Goal: Transaction & Acquisition: Obtain resource

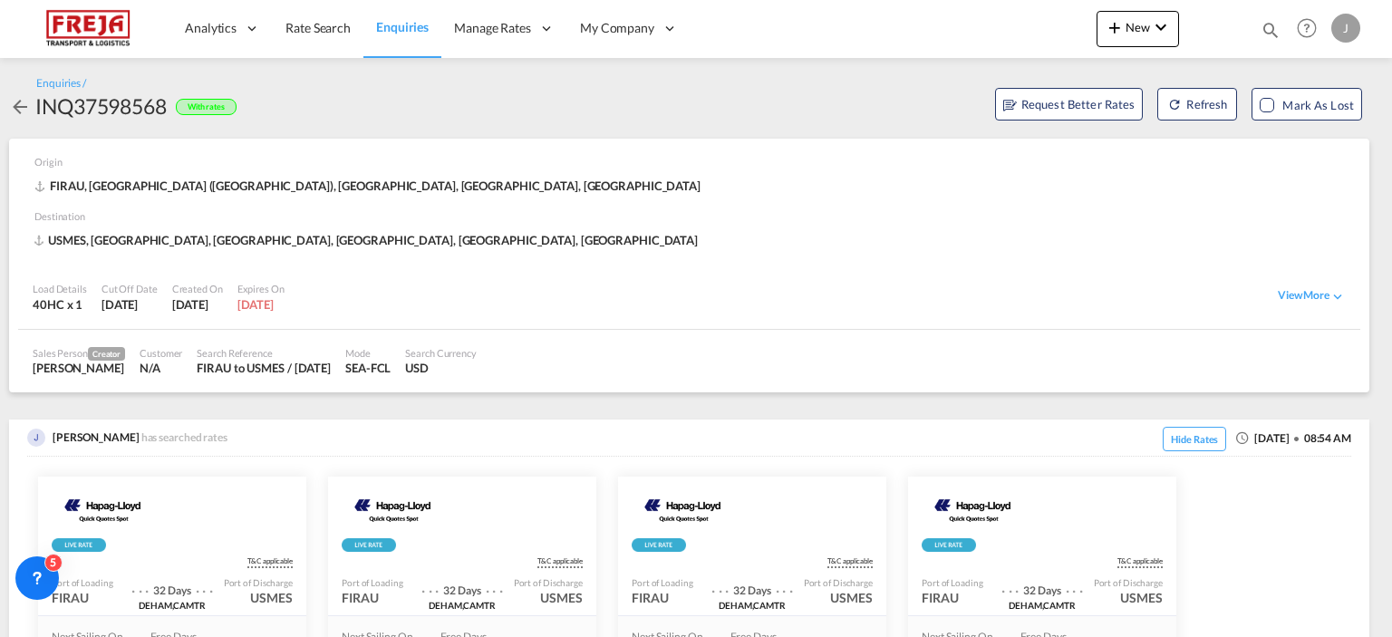
scroll to position [1296, 0]
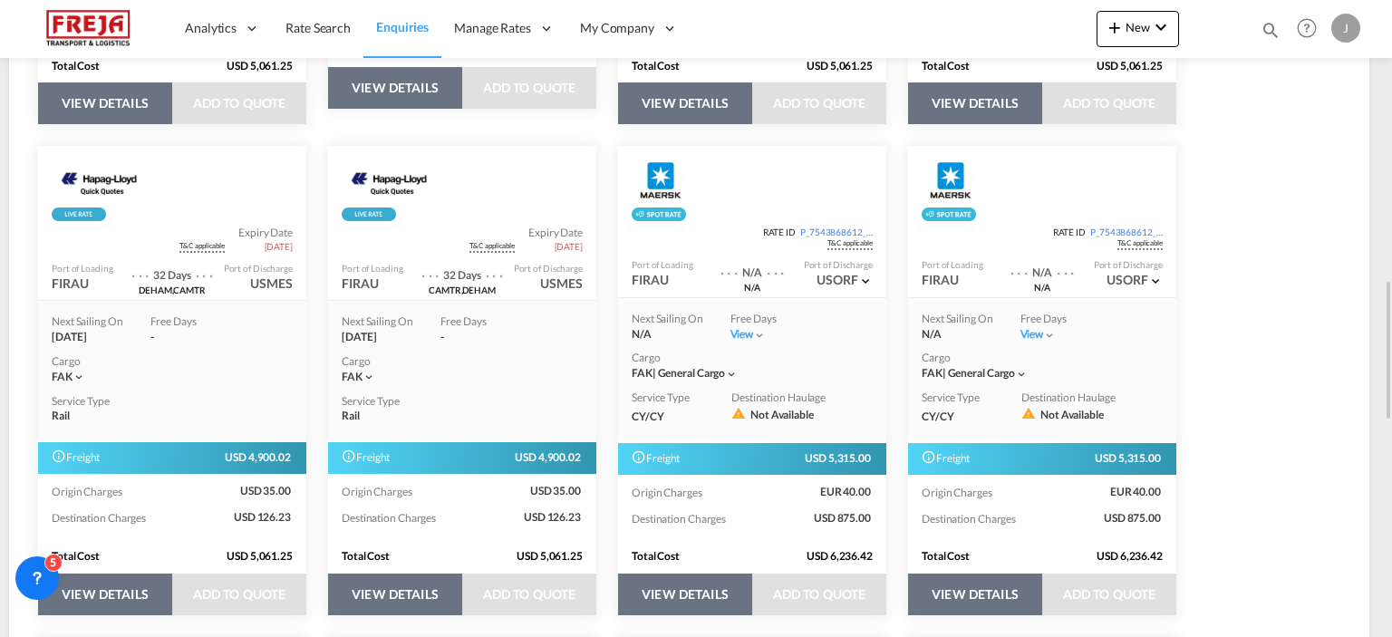
click at [400, 24] on span "Enquiries" at bounding box center [402, 26] width 53 height 15
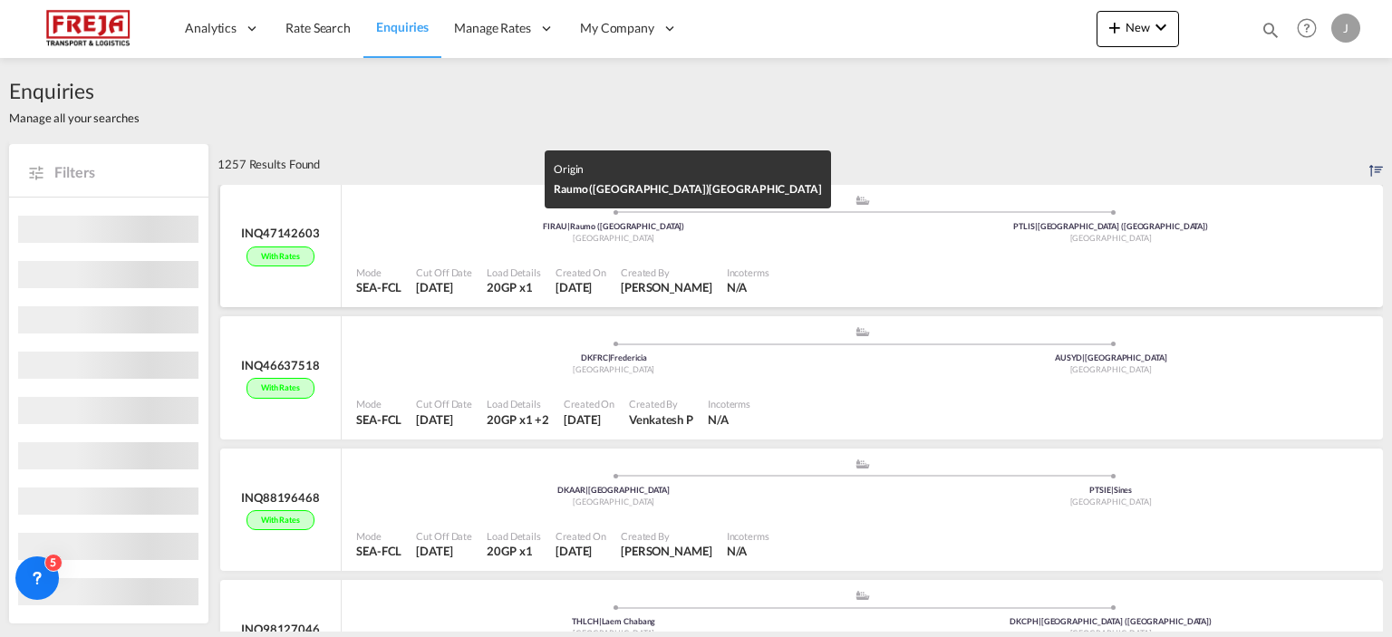
click at [479, 236] on div "[GEOGRAPHIC_DATA]" at bounding box center [614, 239] width 498 height 12
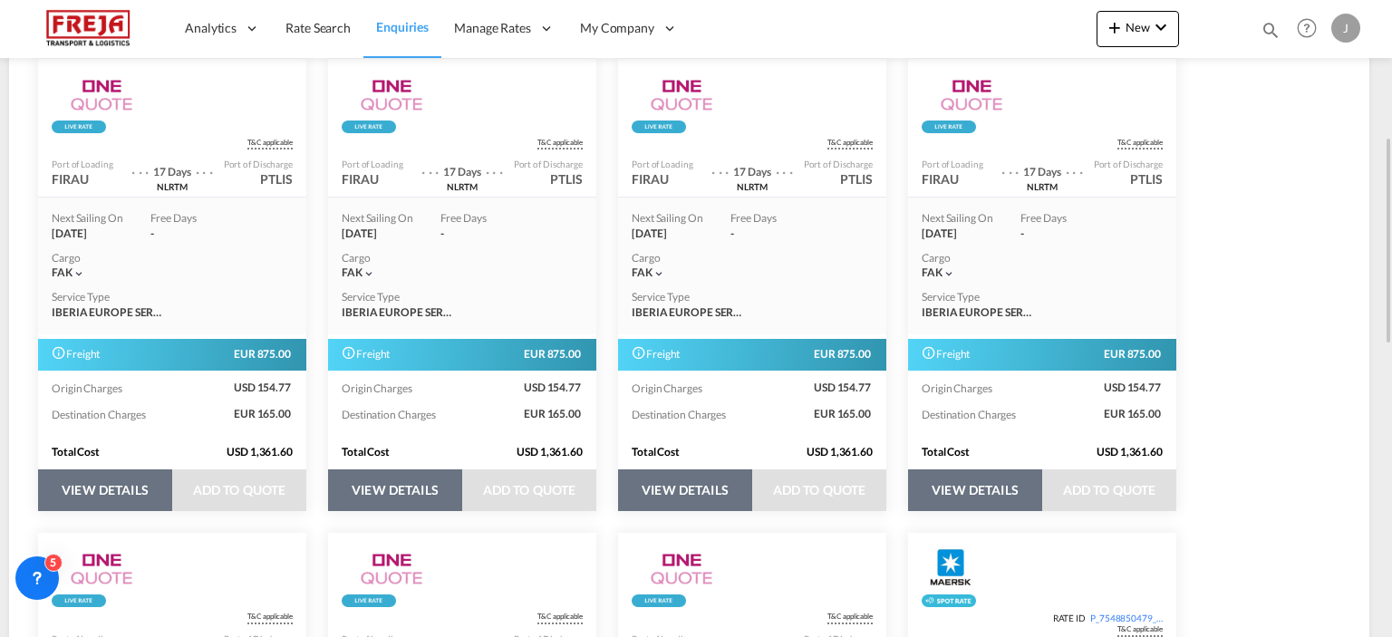
scroll to position [327, 0]
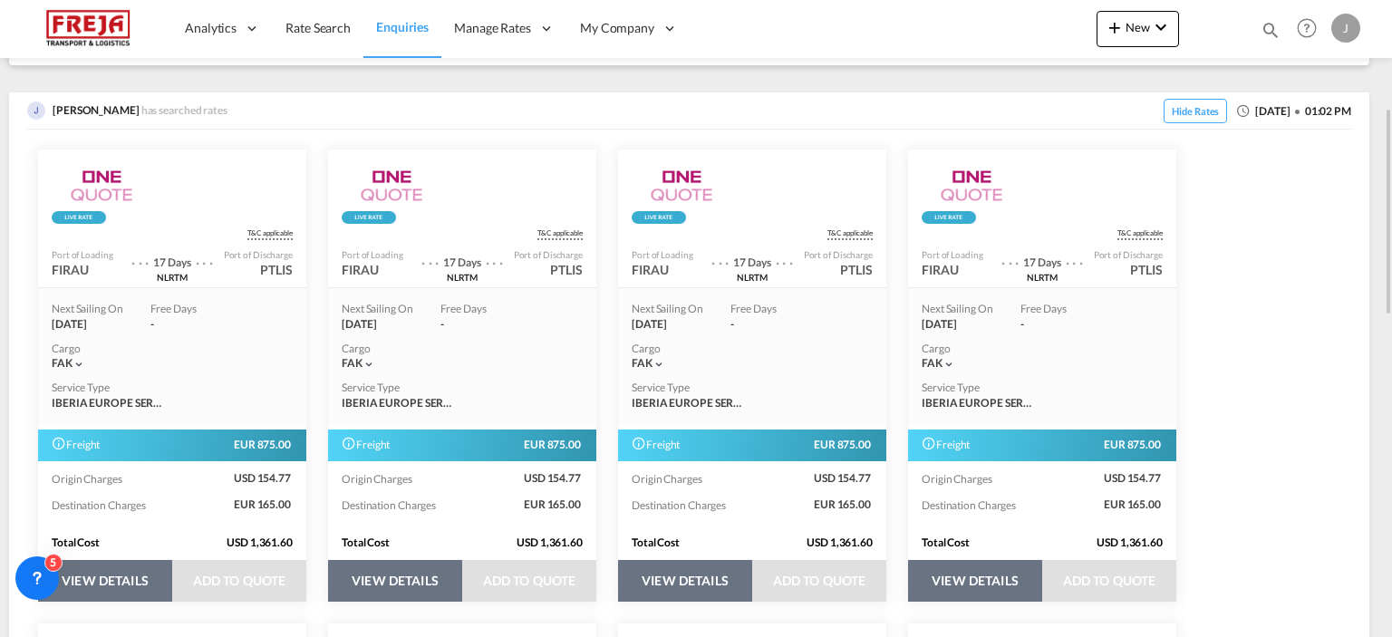
click at [432, 576] on button "VIEW DETAILS" at bounding box center [395, 581] width 134 height 42
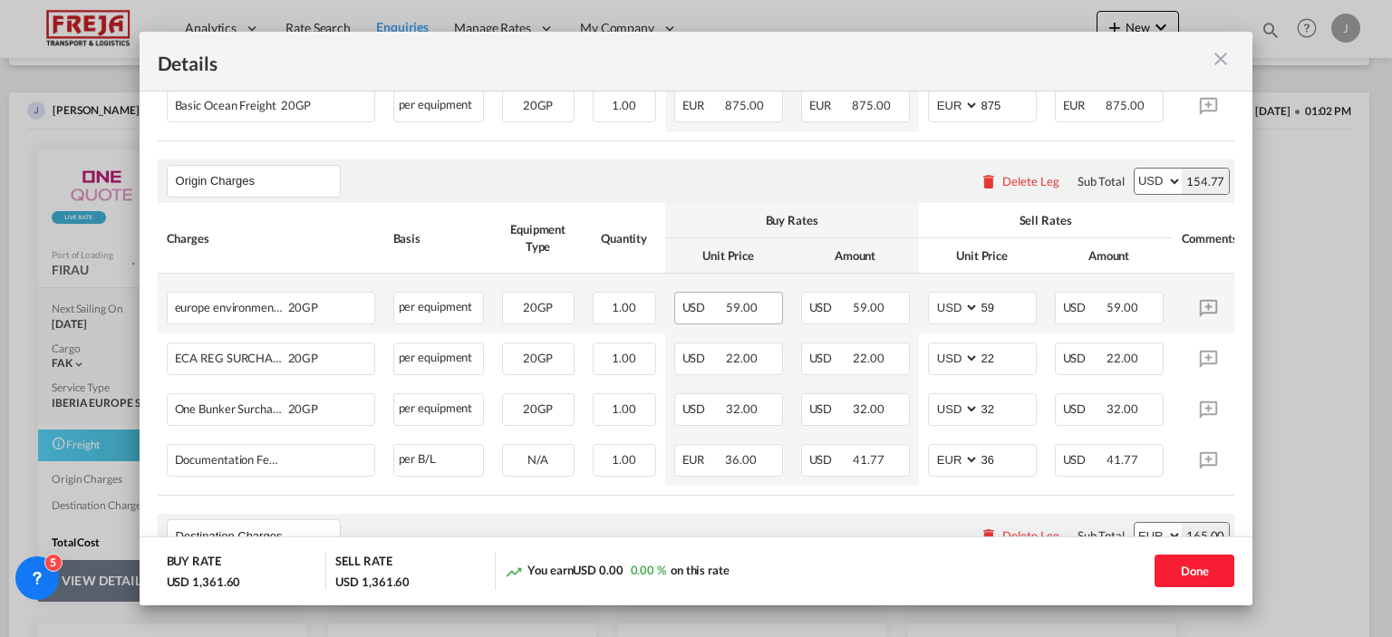
scroll to position [541, 0]
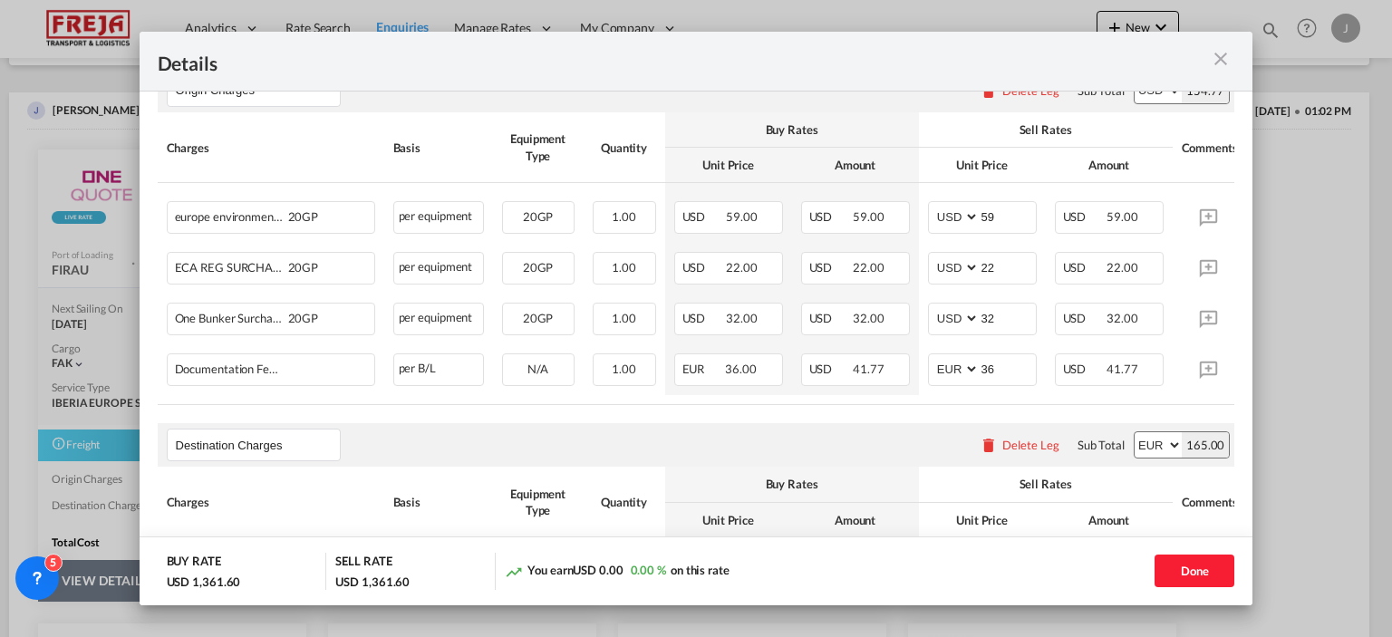
click at [1217, 57] on md-icon "icon-close m-3 fg-AAA8AD cursor" at bounding box center [1221, 59] width 22 height 22
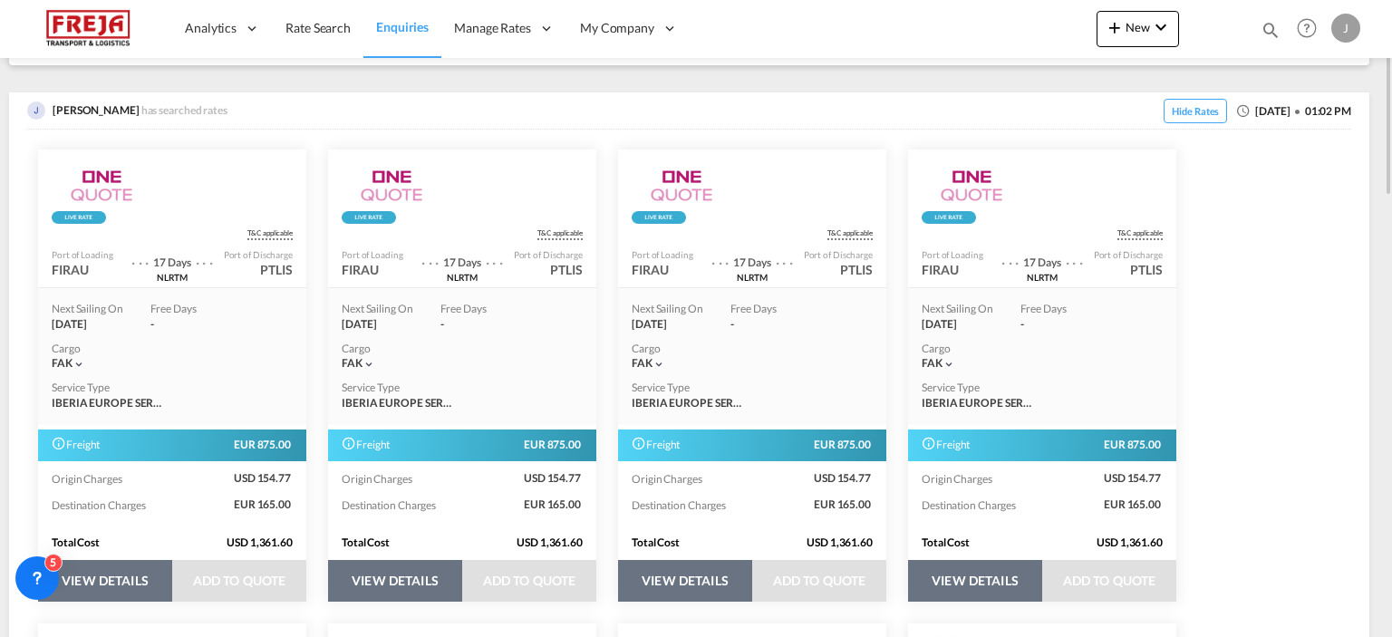
scroll to position [55, 0]
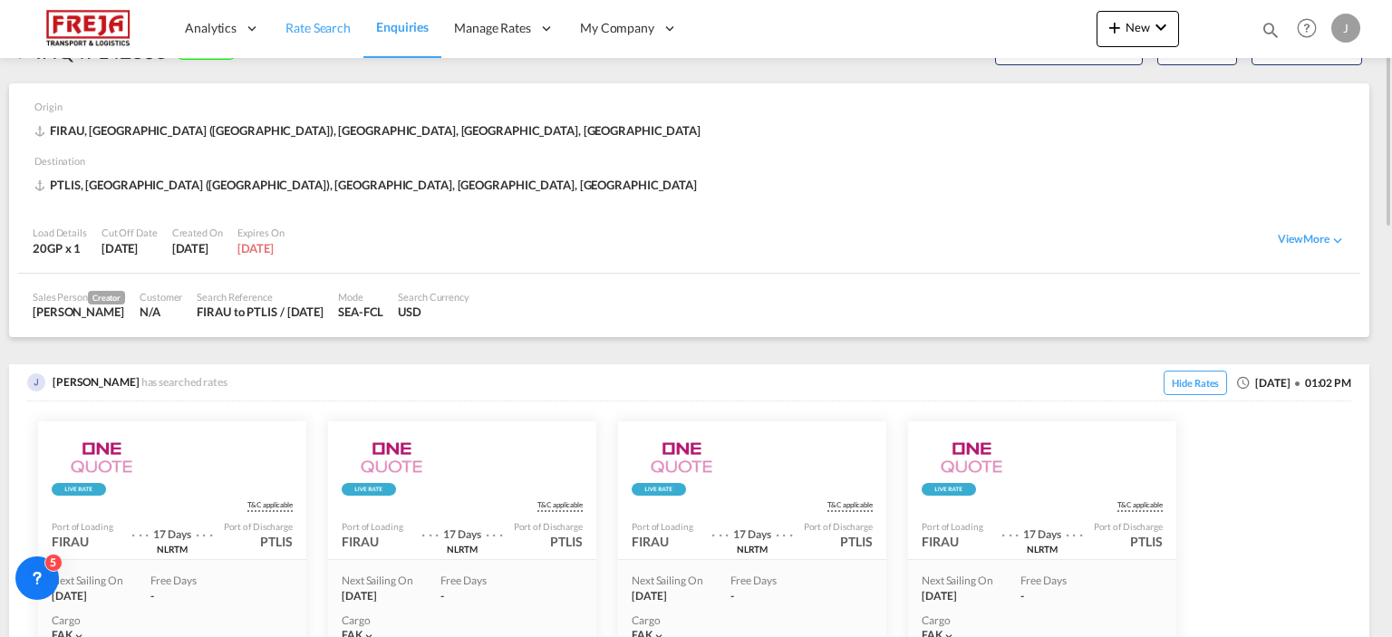
click at [324, 34] on span "Rate Search" at bounding box center [318, 27] width 65 height 15
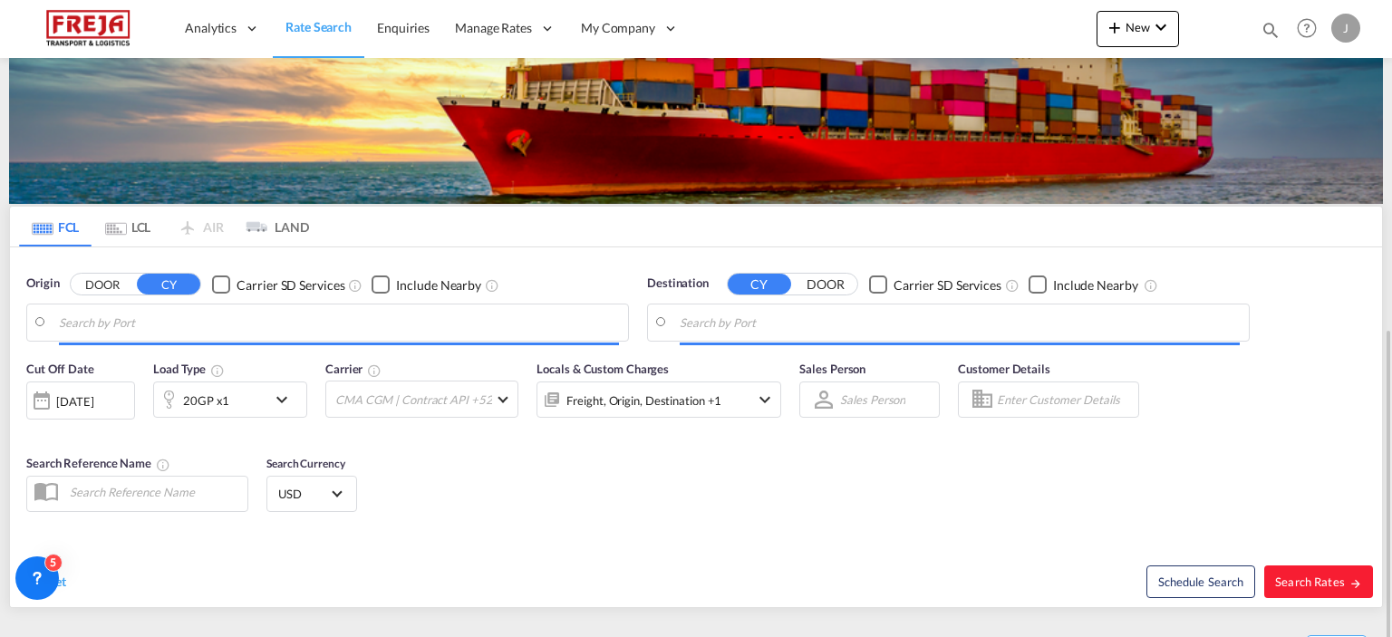
type input "Raumo (Rauma), [GEOGRAPHIC_DATA]"
type input "[GEOGRAPHIC_DATA] ([GEOGRAPHIC_DATA]), PTLIS"
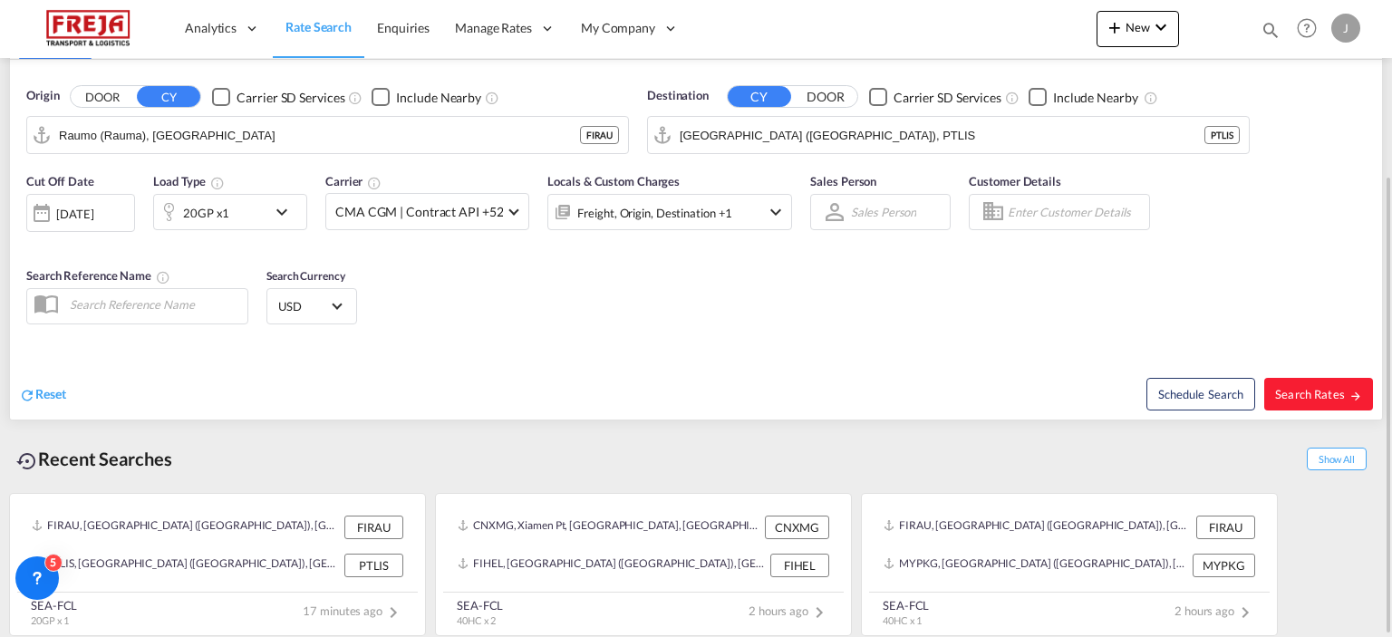
scroll to position [243, 0]
click at [272, 209] on md-icon "icon-chevron-down" at bounding box center [286, 212] width 31 height 22
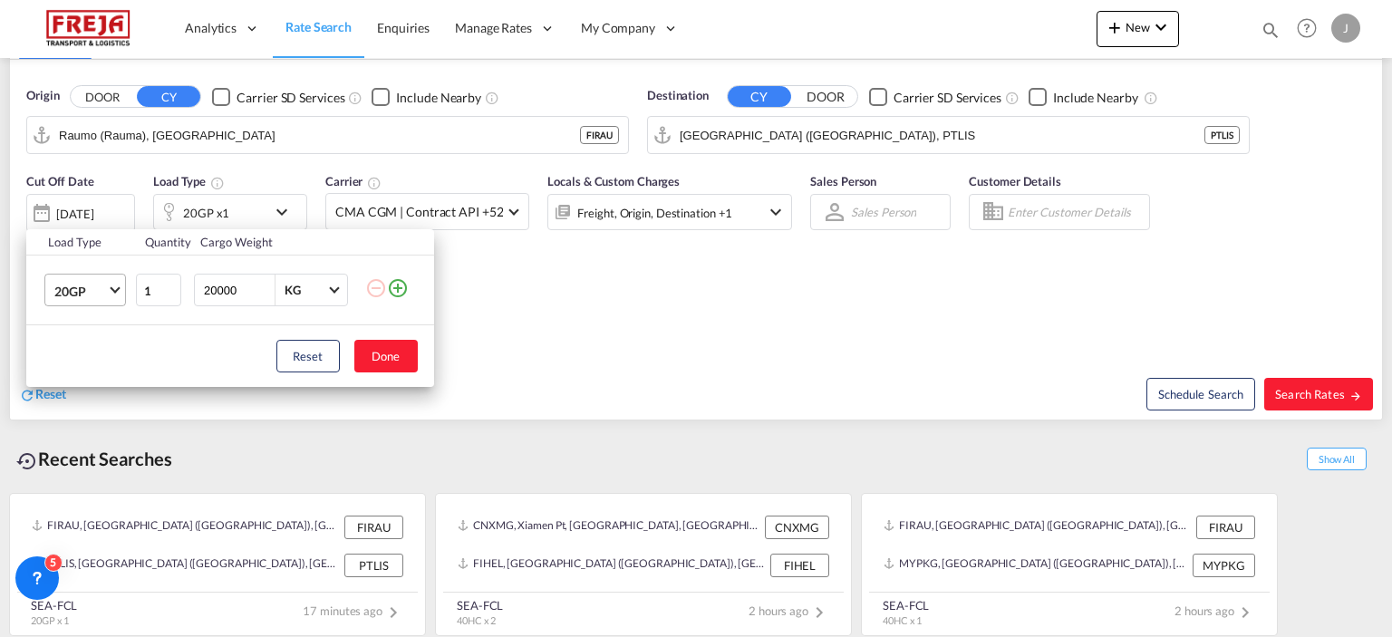
click at [113, 287] on span "Choose: \a20GP" at bounding box center [115, 289] width 10 height 10
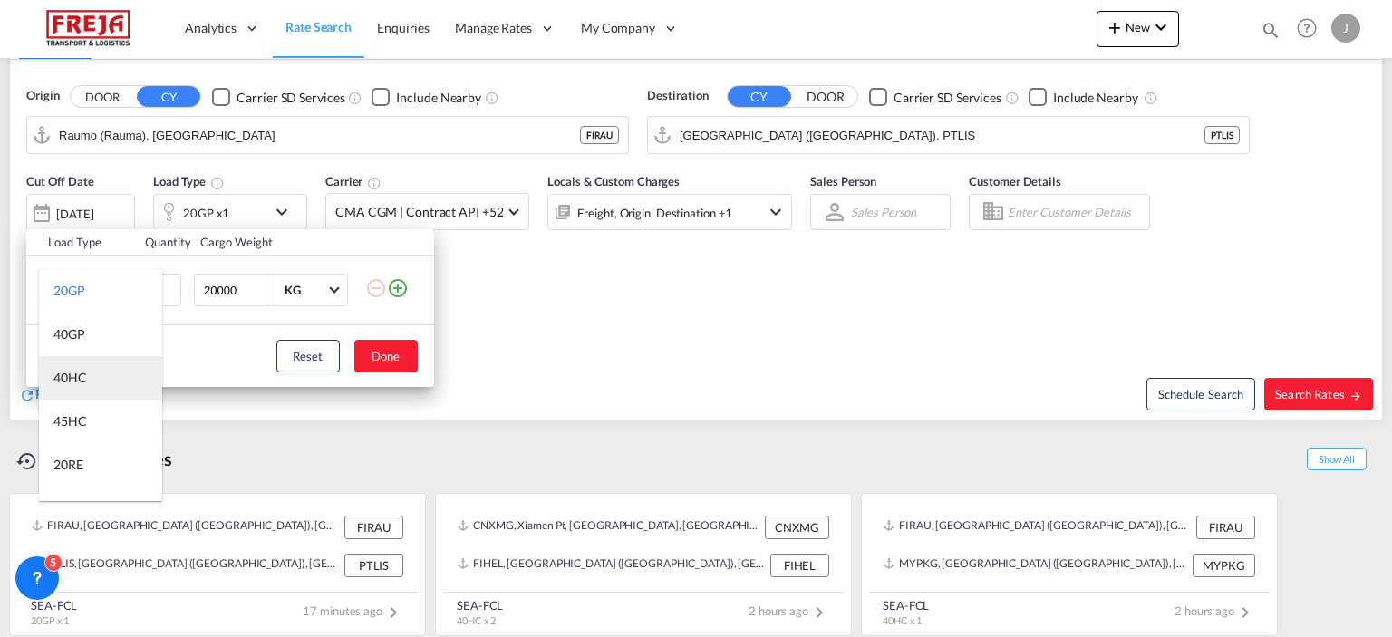
click at [80, 368] on md-option "40HC" at bounding box center [100, 378] width 123 height 44
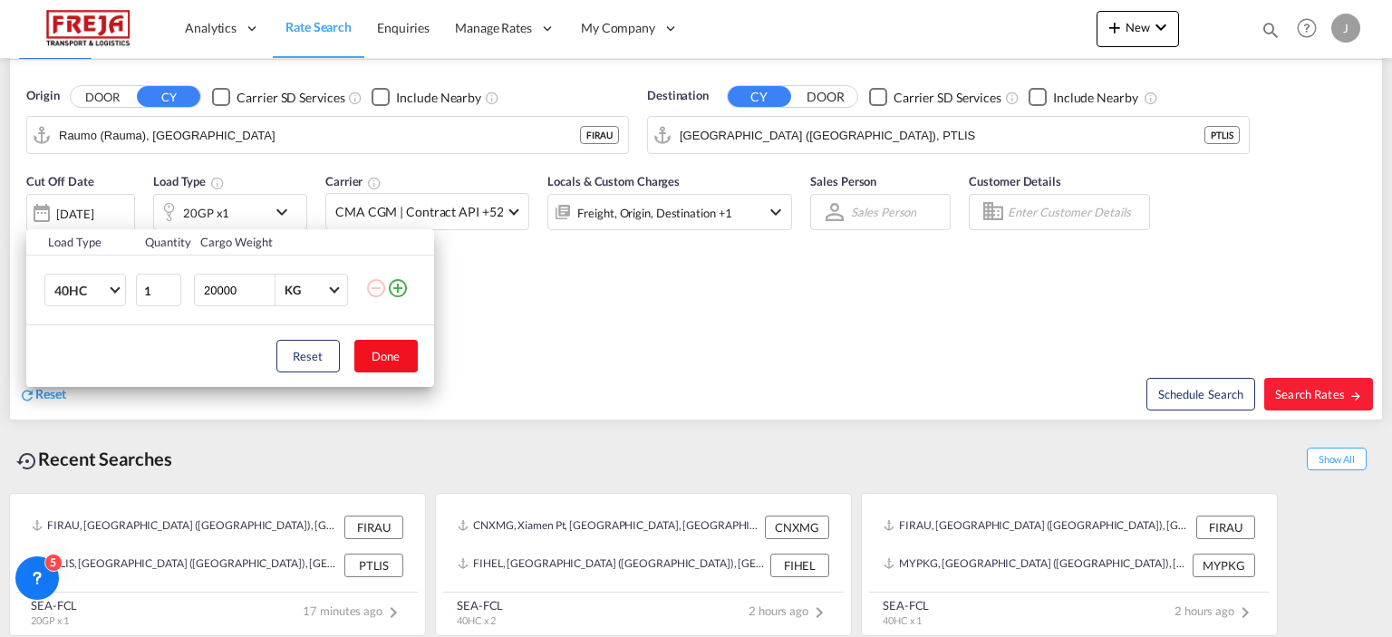
click at [385, 344] on button "Done" at bounding box center [385, 356] width 63 height 33
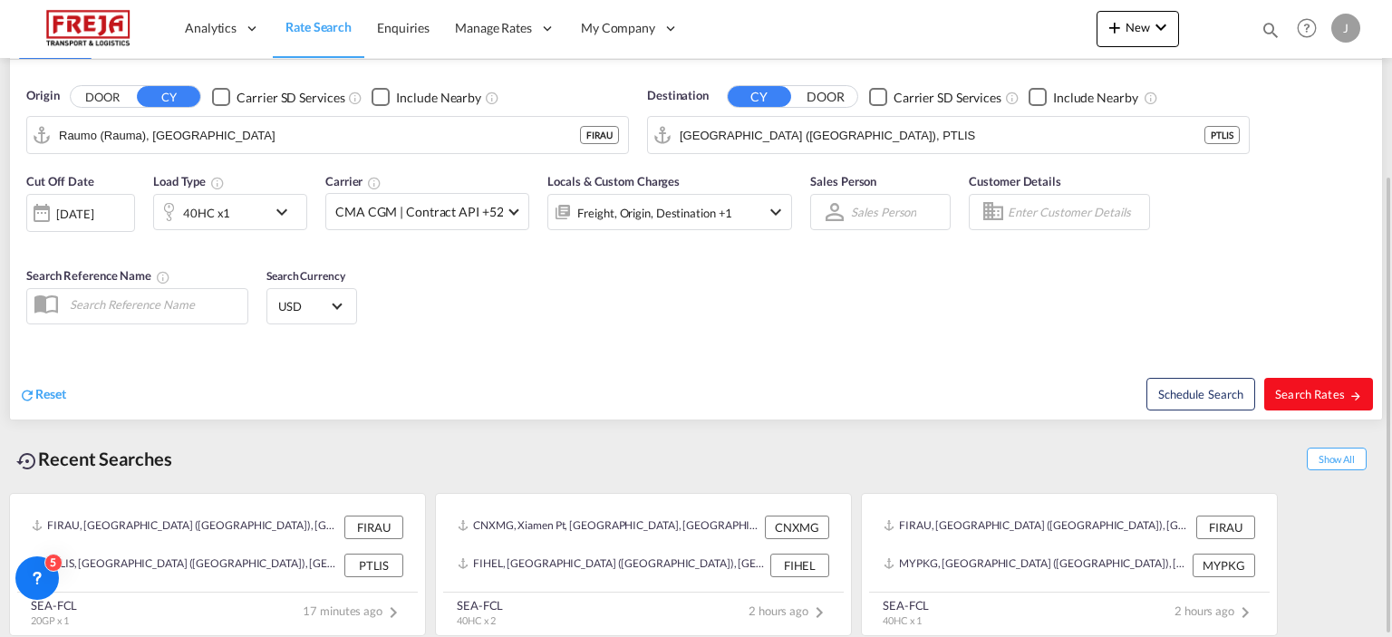
click at [1308, 383] on button "Search Rates" at bounding box center [1318, 394] width 109 height 33
type input "FIRAU to PTLIS / [DATE]"
